Goal: Information Seeking & Learning: Understand process/instructions

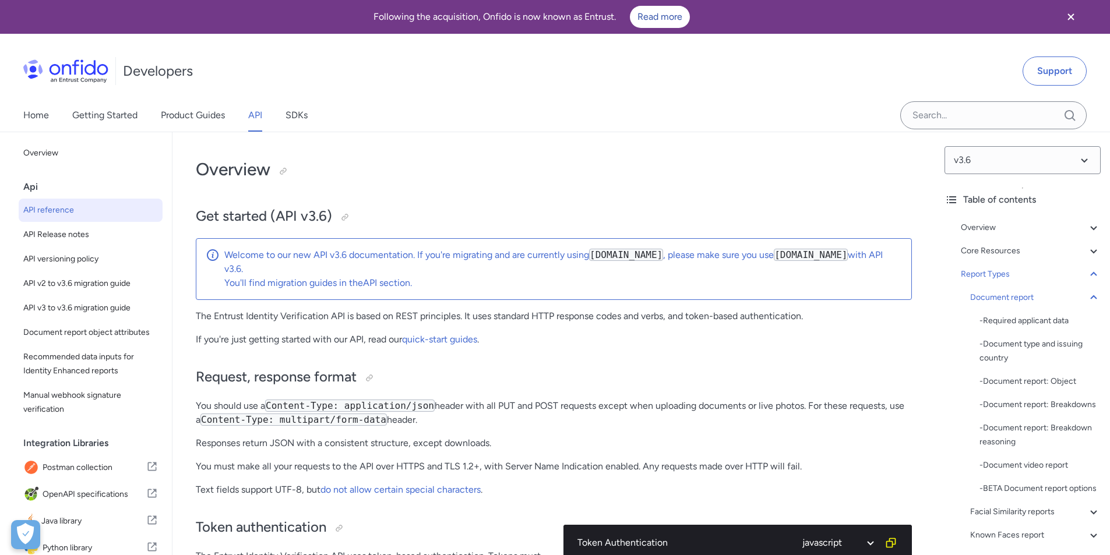
select select "javascript"
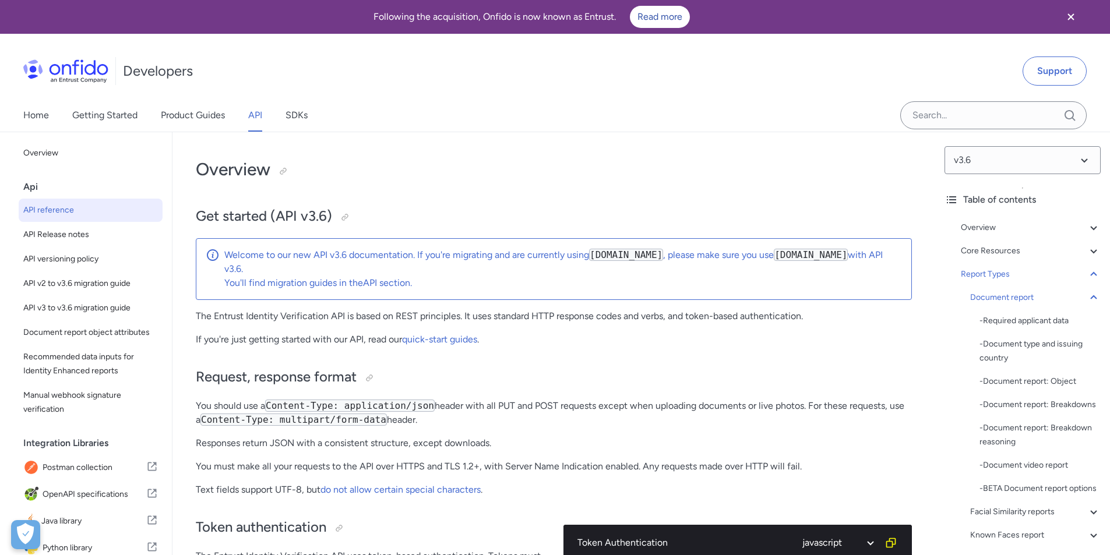
select select "javascript"
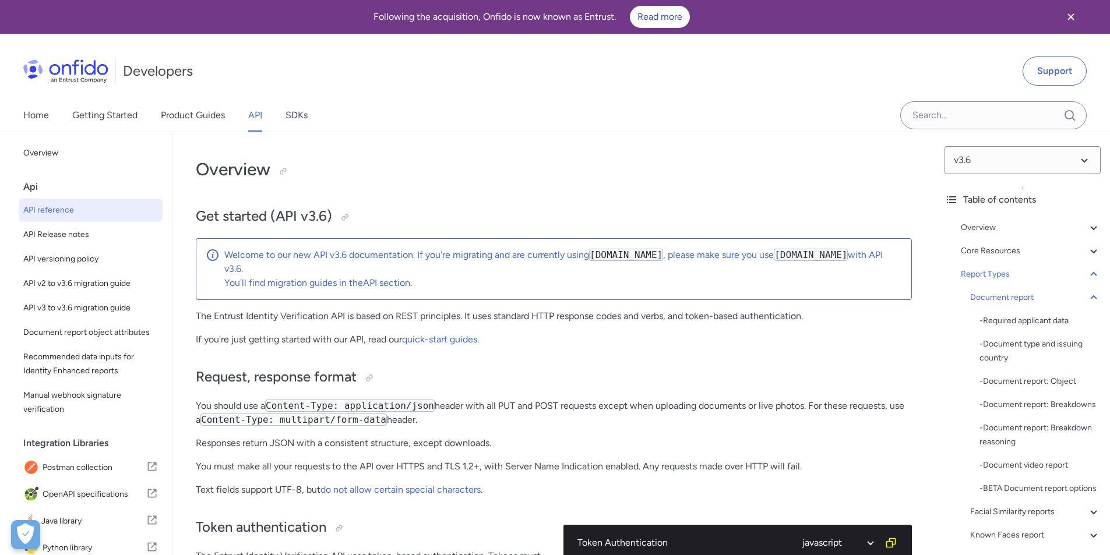
select select "javascript"
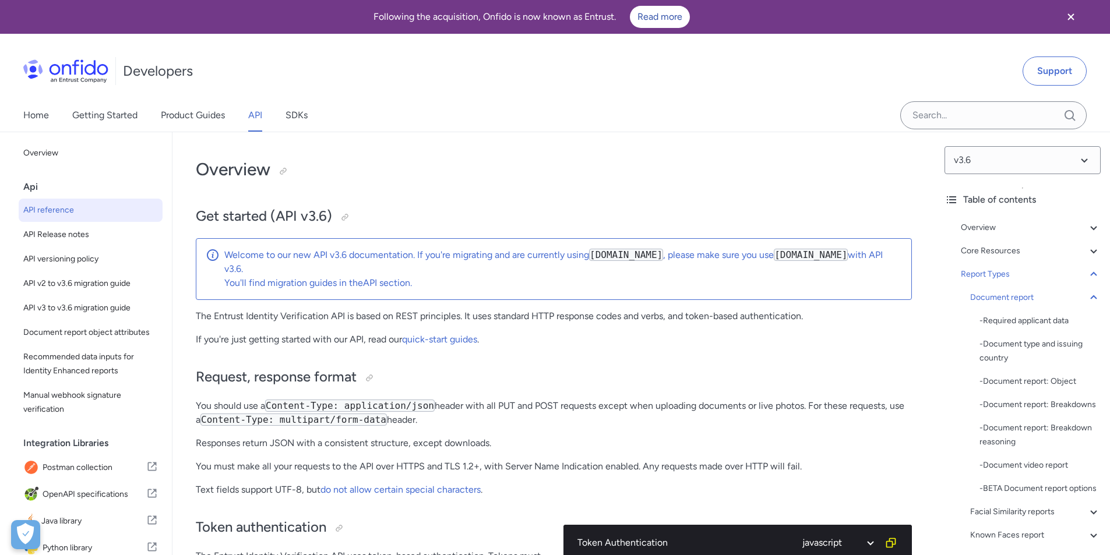
select select "javascript"
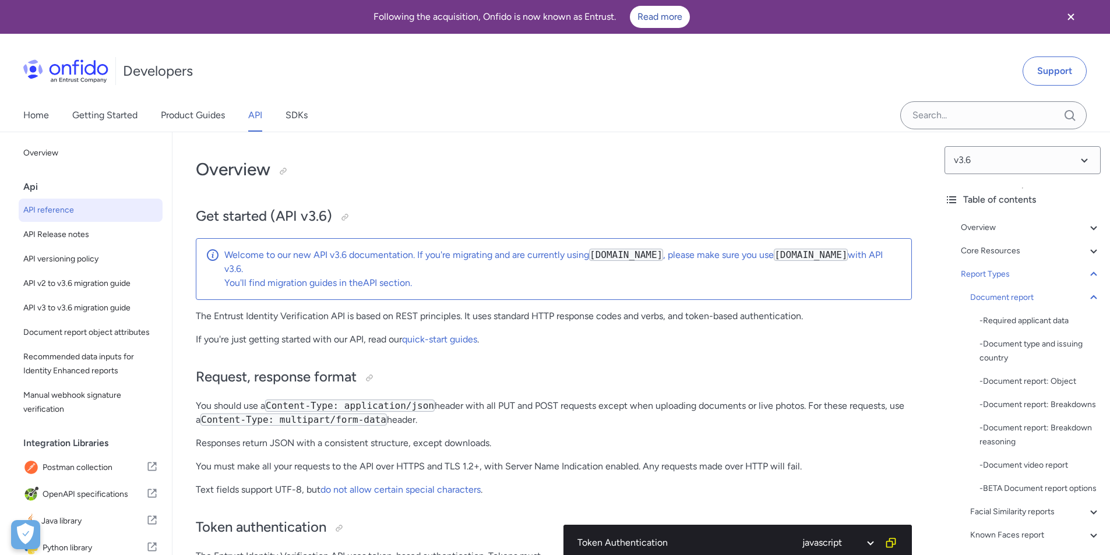
select select "javascript"
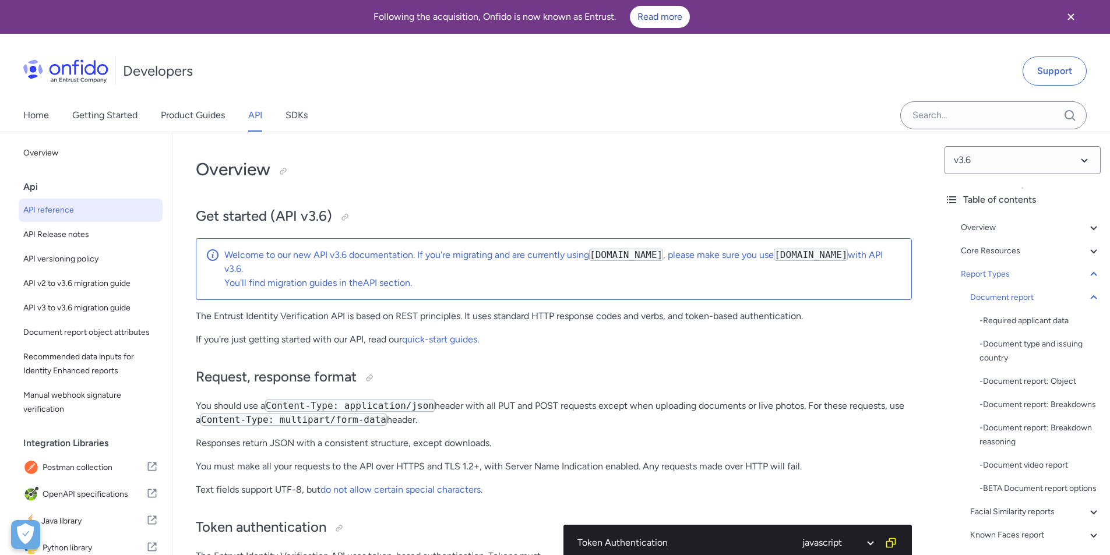
select select "javascript"
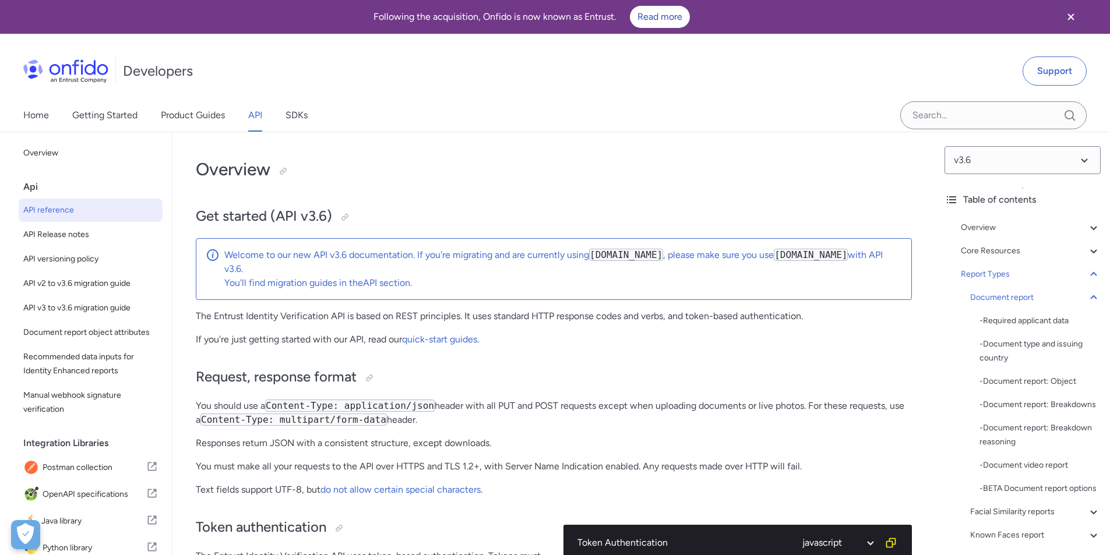
select select "javascript"
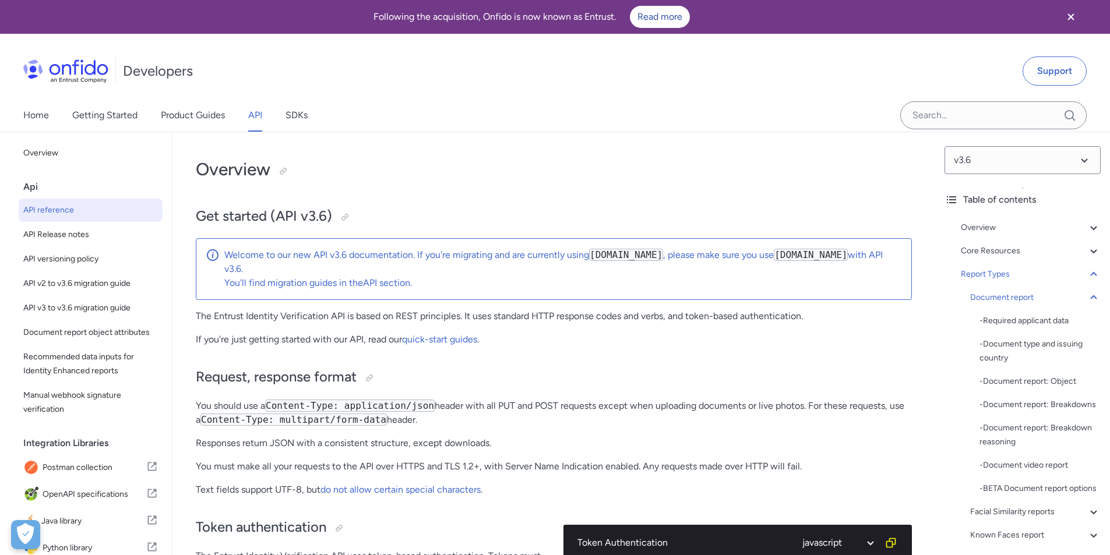
select select "javascript"
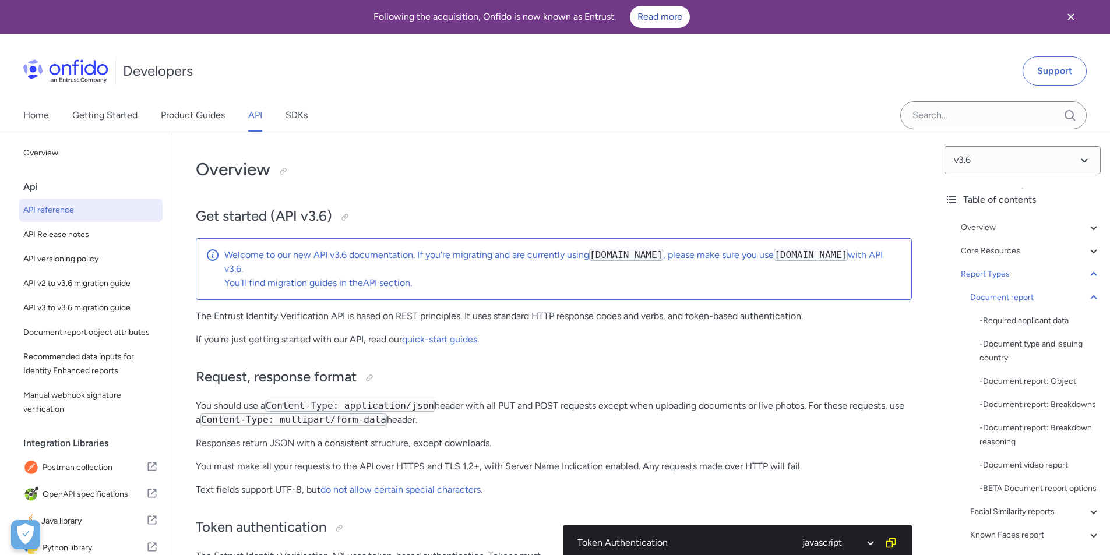
select select "javascript"
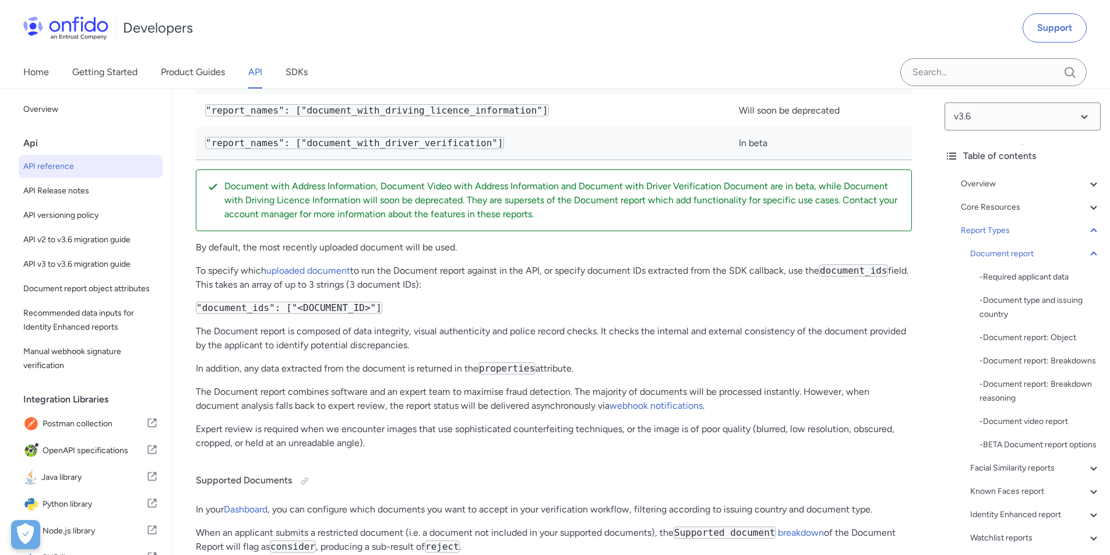
scroll to position [41577, 0]
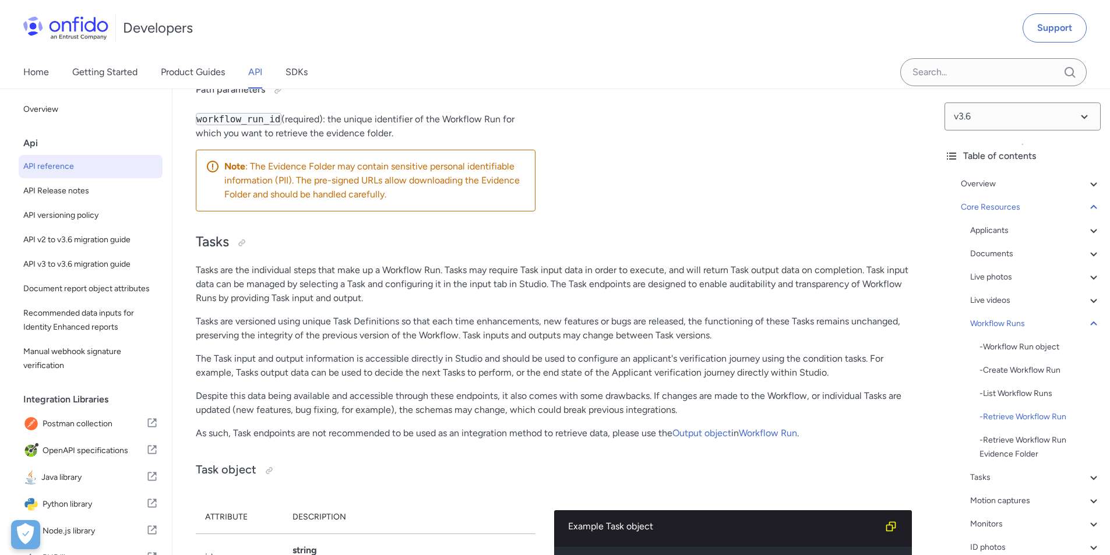
scroll to position [29372, 0]
